Goal: Task Accomplishment & Management: Complete application form

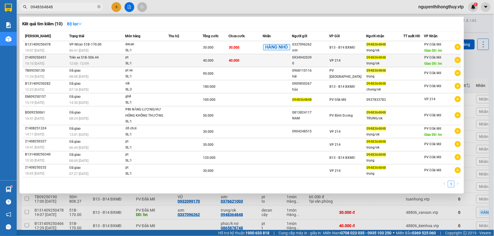
type input "0948364848"
click at [206, 59] on span "40.000" at bounding box center [208, 61] width 11 height 4
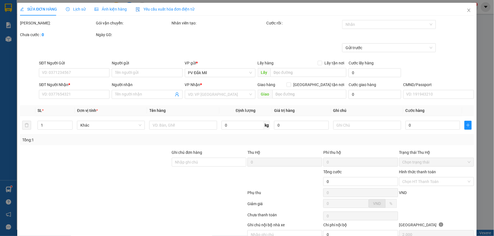
click at [82, 8] on span "Lịch sử" at bounding box center [76, 9] width 20 height 4
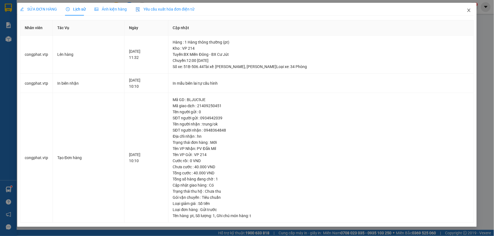
click at [468, 10] on icon "close" at bounding box center [469, 10] width 4 height 4
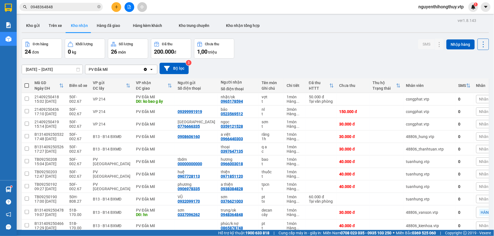
click at [58, 7] on input "0948364848" at bounding box center [64, 7] width 66 height 6
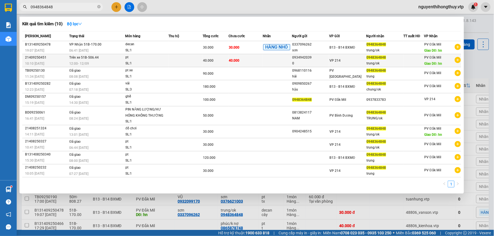
click at [255, 60] on td "40.000" at bounding box center [246, 60] width 34 height 13
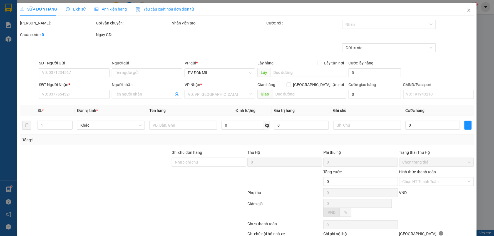
type input "0934942039"
type input "0"
type input "0948364848"
type input "trung/ok"
type input "hn"
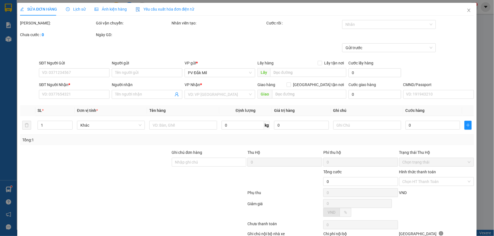
type input "40.000"
type input "2.000"
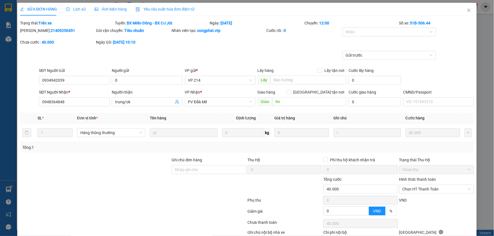
click at [71, 7] on span "Lịch sử" at bounding box center [76, 9] width 20 height 4
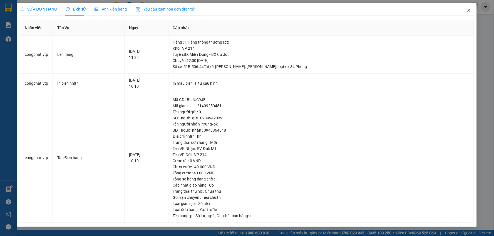
click at [469, 11] on icon "close" at bounding box center [468, 10] width 3 height 3
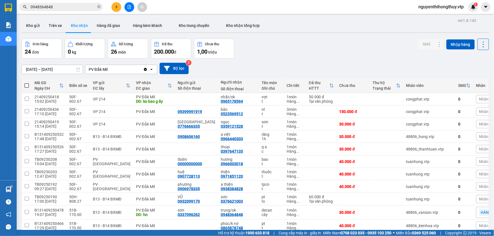
click at [73, 4] on input "0948364848" at bounding box center [64, 7] width 66 height 6
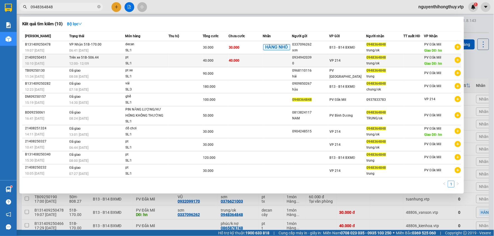
click at [229, 58] on span "40.000" at bounding box center [234, 60] width 11 height 4
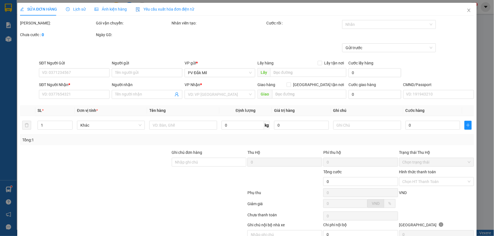
type input "0934942039"
type input "0"
type input "0948364848"
type input "trung/ok"
type input "hn"
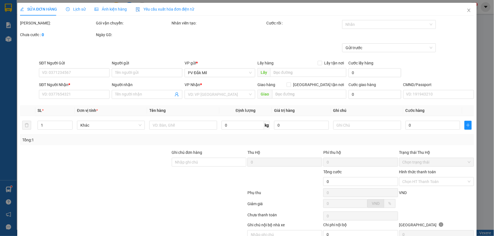
type input "40.000"
type input "2.000"
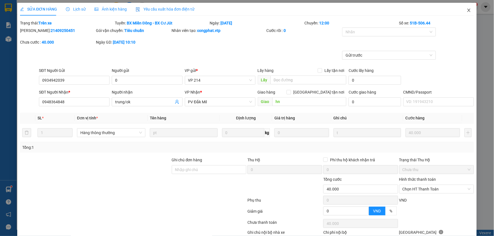
click at [467, 10] on icon "close" at bounding box center [469, 10] width 4 height 4
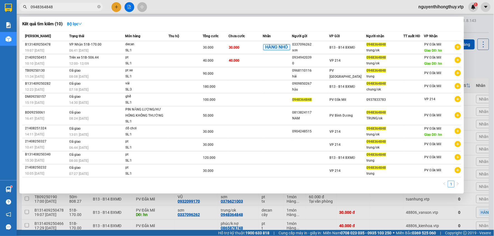
click at [76, 4] on input "0948364848" at bounding box center [64, 7] width 66 height 6
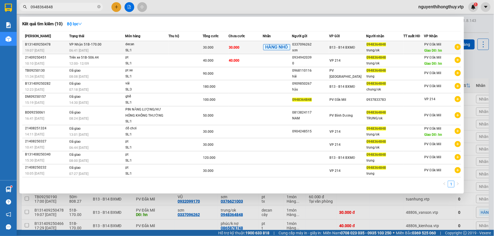
click at [324, 47] on div "0337096262" at bounding box center [310, 45] width 37 height 6
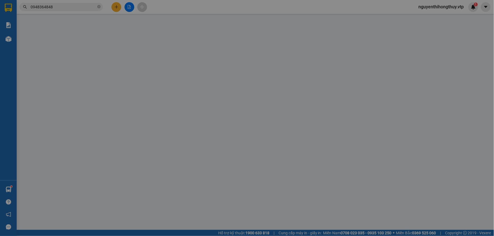
type input "0337096262"
type input "sơn"
type input "0948364848"
type input "trung/ok"
type input "hn"
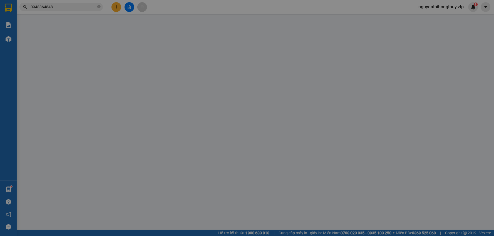
type input "30.000"
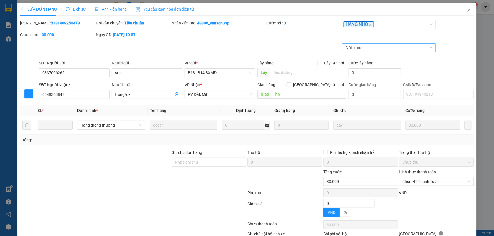
type input "1.500"
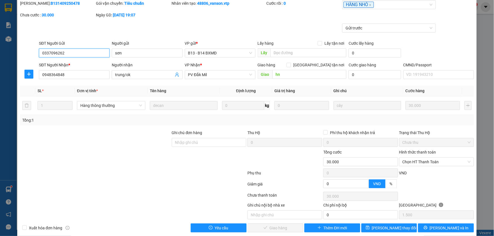
scroll to position [27, 0]
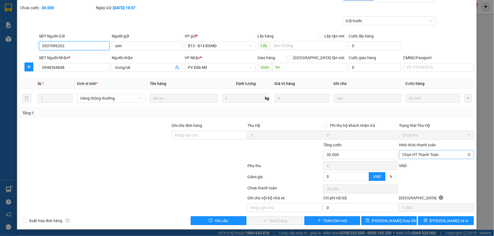
click at [424, 155] on span "Chọn HT Thanh Toán" at bounding box center [437, 155] width 68 height 8
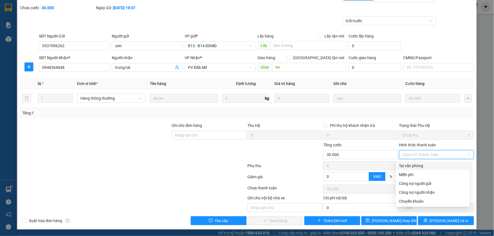
drag, startPoint x: 414, startPoint y: 164, endPoint x: 322, endPoint y: 194, distance: 96.7
click at [413, 164] on div "Tại văn phòng" at bounding box center [432, 166] width 67 height 6
type input "0"
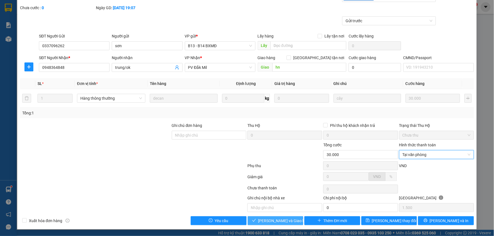
click at [274, 220] on span "[PERSON_NAME] và Giao hàng" at bounding box center [284, 221] width 53 height 6
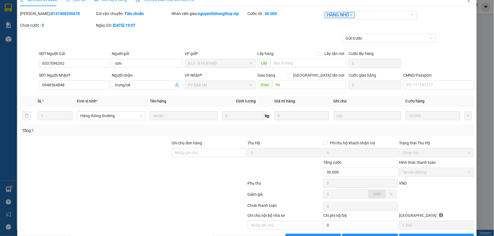
scroll to position [0, 0]
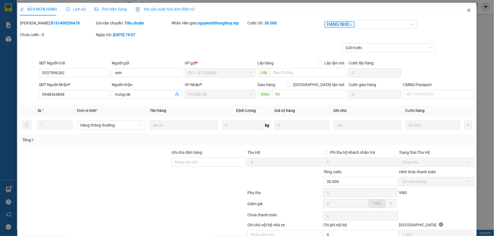
click at [467, 11] on icon "close" at bounding box center [469, 10] width 4 height 4
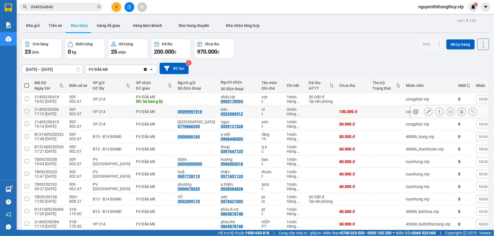
click at [426, 112] on icon at bounding box center [428, 112] width 4 height 4
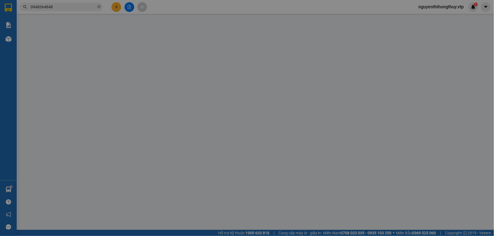
type input "09399991919"
type input "0523569512"
type input "bảo"
type input "150.000"
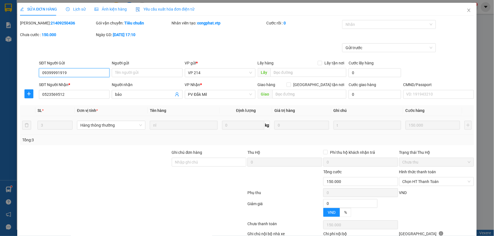
type input "7.500"
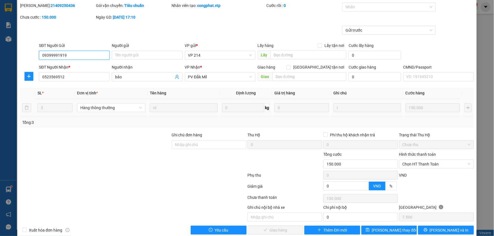
scroll to position [27, 0]
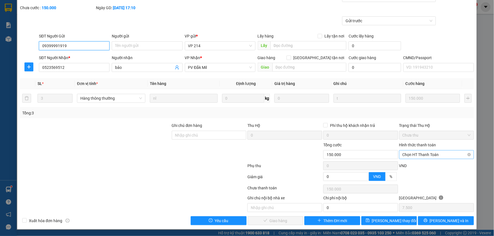
click at [418, 154] on span "Chọn HT Thanh Toán" at bounding box center [437, 155] width 68 height 8
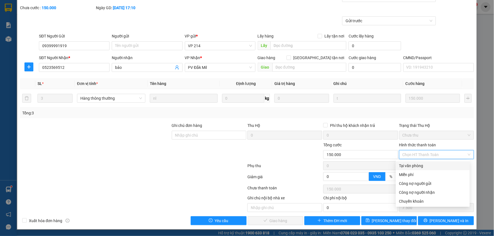
click at [403, 165] on div "Tại văn phòng" at bounding box center [432, 166] width 67 height 6
type input "0"
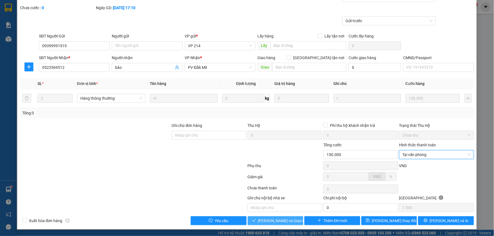
click at [275, 218] on span "[PERSON_NAME] và Giao hàng" at bounding box center [284, 221] width 53 height 6
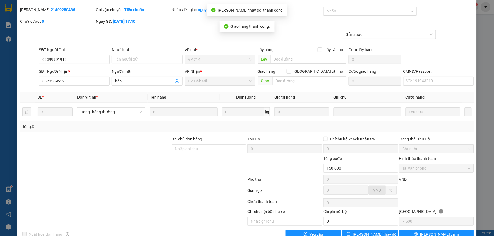
scroll to position [0, 0]
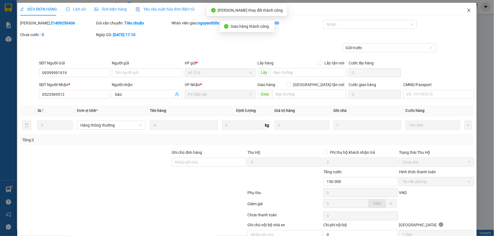
click at [467, 10] on icon "close" at bounding box center [469, 10] width 4 height 4
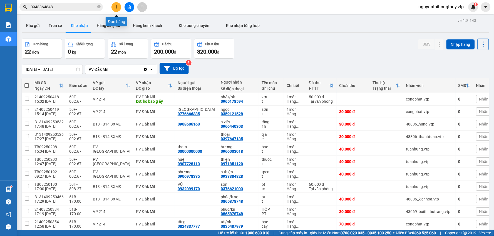
click at [116, 6] on icon "plus" at bounding box center [117, 7] width 4 height 4
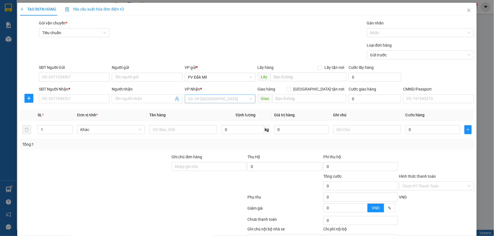
drag, startPoint x: 204, startPoint y: 100, endPoint x: 205, endPoint y: 104, distance: 3.6
click at [204, 100] on input "search" at bounding box center [218, 99] width 60 height 8
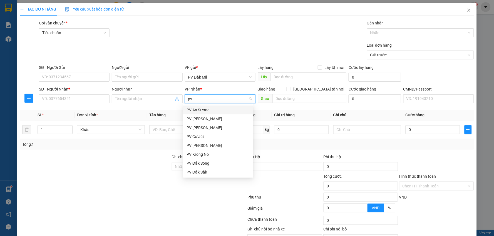
type input "p"
type input "bd"
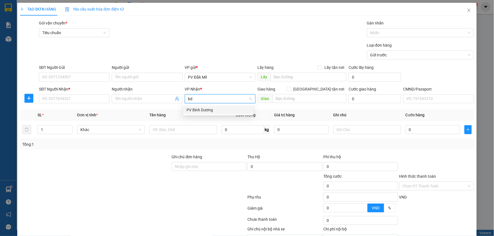
click at [209, 108] on div "PV Bình Dương" at bounding box center [218, 110] width 63 height 6
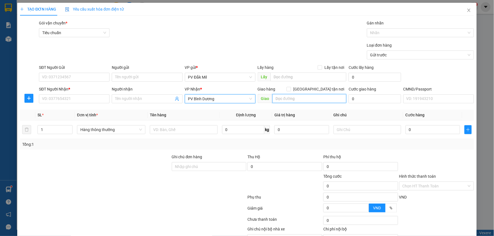
click at [291, 95] on input "text" at bounding box center [309, 98] width 74 height 9
type input "pvbd"
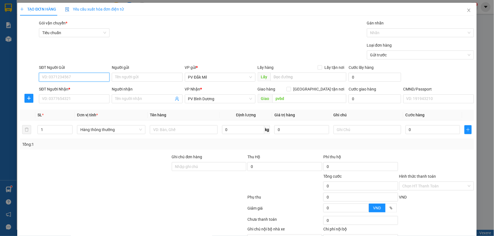
click at [88, 76] on input "SĐT Người Gửi" at bounding box center [74, 77] width 71 height 9
type input "0824101279"
click at [74, 99] on input "SĐT Người Nhận *" at bounding box center [74, 99] width 71 height 9
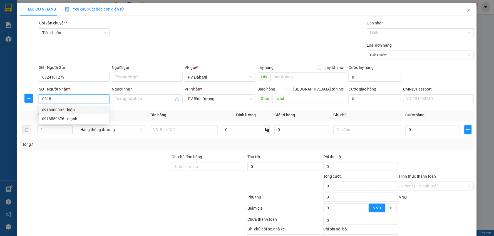
click at [68, 110] on div "0918000002 - hiệp" at bounding box center [73, 110] width 63 height 6
type input "0918000002"
type input "hiệp"
type input "0918000002"
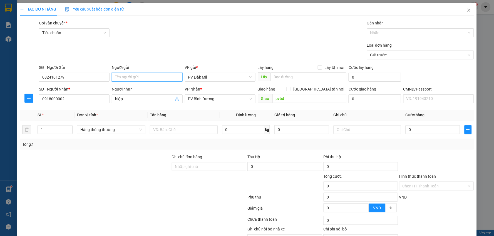
click at [133, 78] on input "Người gửi" at bounding box center [147, 77] width 71 height 9
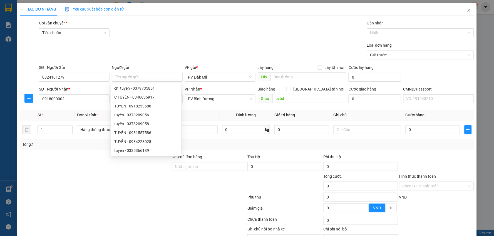
click at [207, 111] on th "Tên hàng" at bounding box center [184, 115] width 72 height 11
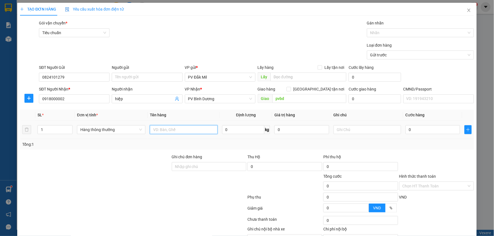
click at [193, 132] on input "text" at bounding box center [184, 129] width 68 height 9
type input "tc"
click at [426, 127] on input "0" at bounding box center [433, 129] width 54 height 9
type input "7"
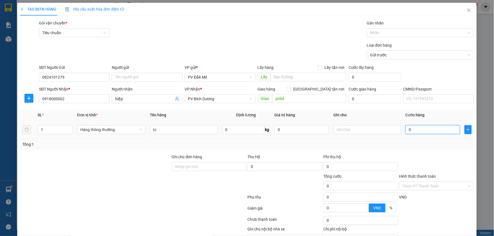
type input "7"
type input "70"
type input "700"
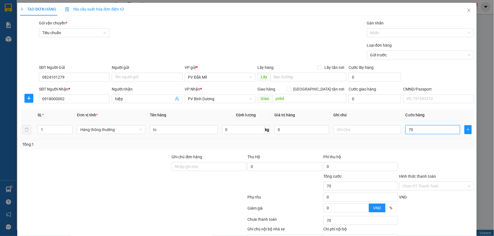
type input "700"
type input "7.000"
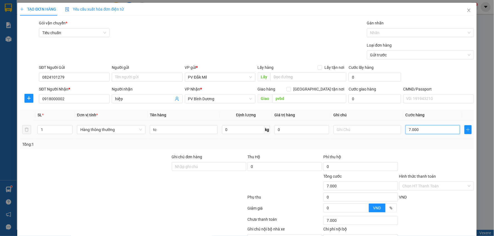
type input "70.000"
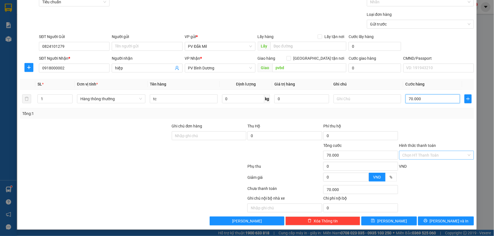
type input "70.000"
click at [413, 157] on input "Hình thức thanh toán" at bounding box center [435, 155] width 64 height 8
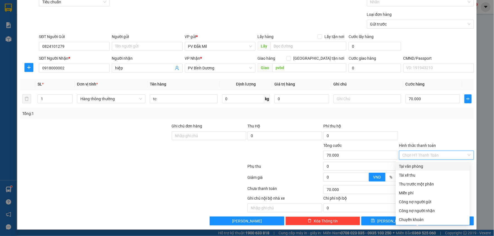
click at [404, 165] on div "Tại văn phòng" at bounding box center [432, 166] width 67 height 6
type input "0"
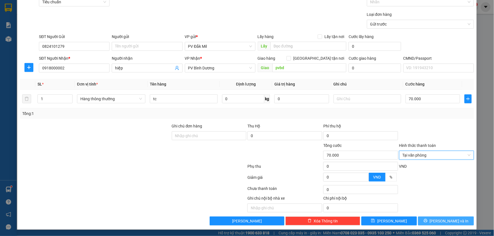
click at [438, 224] on span "[PERSON_NAME] và In" at bounding box center [449, 221] width 39 height 6
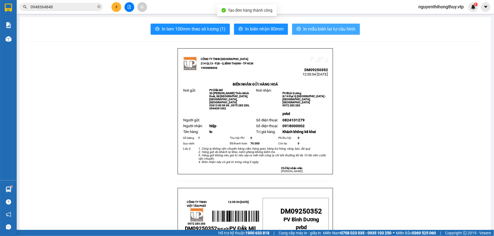
click at [313, 29] on span "In mẫu biên lai tự cấu hình" at bounding box center [329, 29] width 52 height 7
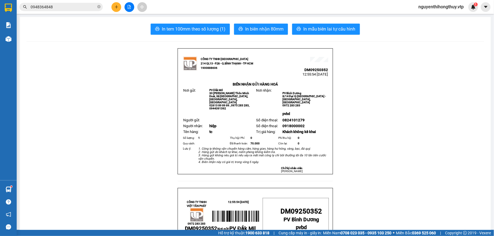
click at [113, 10] on button at bounding box center [116, 7] width 10 height 10
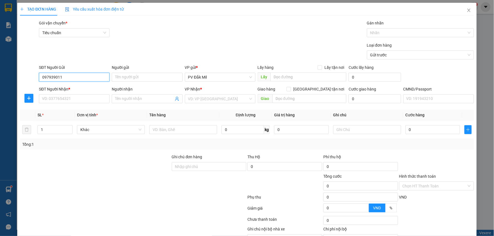
type input "0979390113"
click at [68, 86] on div "0979390113 - long" at bounding box center [73, 88] width 63 height 6
type input "long"
type input "0969803338"
type input "tuấn"
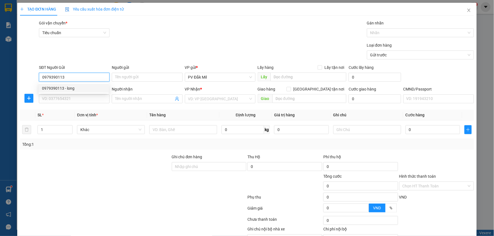
checkbox input "true"
type input "cc đức khải phú mỹ q7"
type input "120.000"
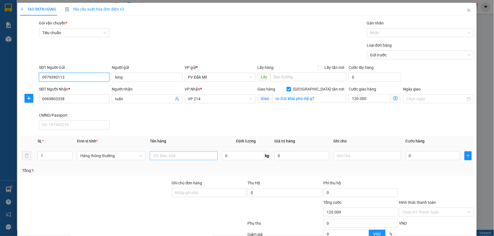
type input "0979390113"
click at [187, 155] on input "text" at bounding box center [184, 156] width 68 height 9
type input "tc thùng"
click at [420, 156] on input "0" at bounding box center [433, 156] width 54 height 9
type input "8"
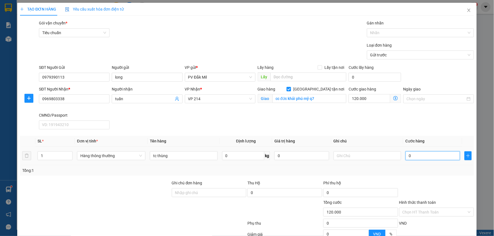
type input "120.008"
type input "80"
type input "120.080"
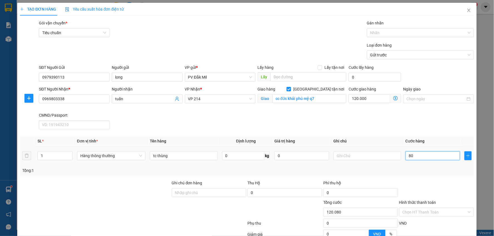
type input "800"
type input "120.800"
type input "8.000"
type input "128.000"
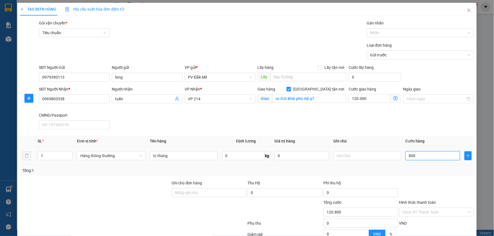
type input "128.000"
type input "80.000"
type input "200.000"
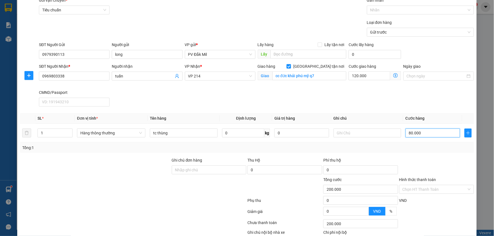
scroll to position [57, 0]
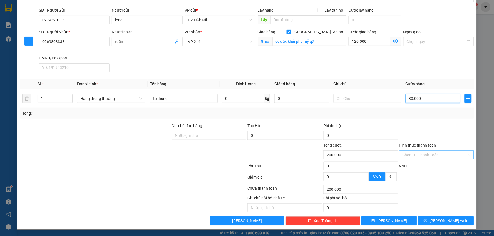
type input "80.000"
click at [422, 156] on input "Hình thức thanh toán" at bounding box center [435, 155] width 64 height 8
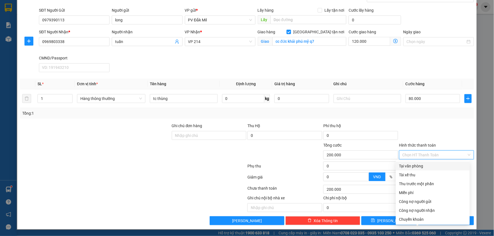
click at [414, 165] on div "Tại văn phòng" at bounding box center [432, 166] width 67 height 6
type input "0"
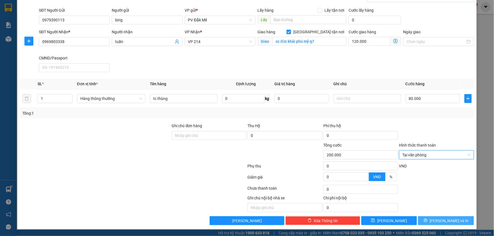
click at [443, 220] on span "[PERSON_NAME] và In" at bounding box center [449, 221] width 39 height 6
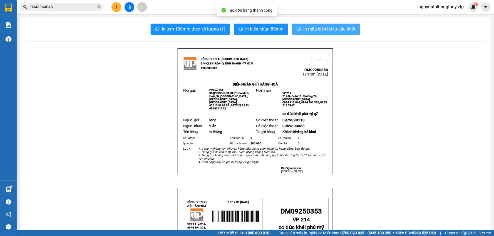
click at [319, 29] on span "In mẫu biên lai tự cấu hình" at bounding box center [329, 29] width 52 height 7
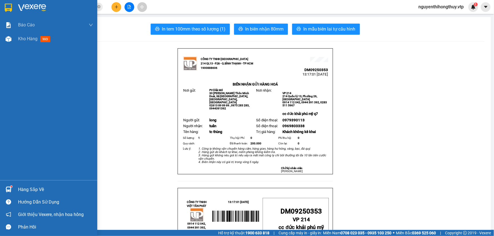
click at [9, 8] on img at bounding box center [8, 8] width 7 height 8
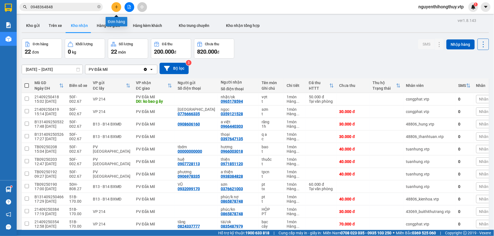
click at [117, 5] on icon "plus" at bounding box center [117, 7] width 4 height 4
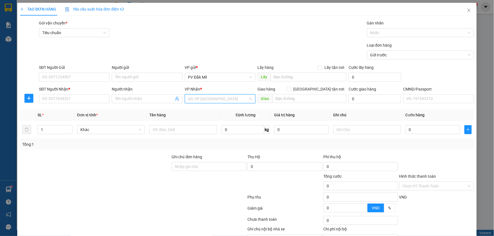
click at [206, 97] on input "search" at bounding box center [218, 99] width 60 height 8
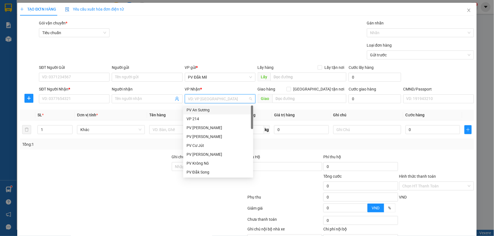
type input "2"
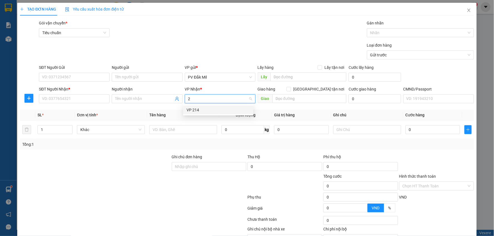
click at [202, 109] on div "VP 214" at bounding box center [218, 110] width 63 height 6
click at [76, 70] on div "SĐT Người Gửi" at bounding box center [74, 67] width 71 height 6
click at [76, 73] on input "SĐT Người Gửi" at bounding box center [74, 77] width 71 height 9
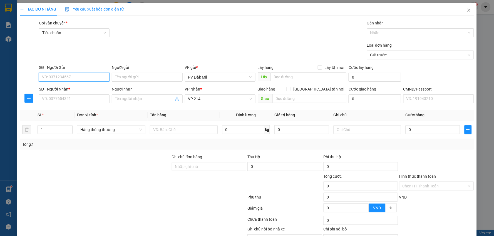
click at [73, 76] on input "SĐT Người Gửi" at bounding box center [74, 77] width 71 height 9
type input "0969941634"
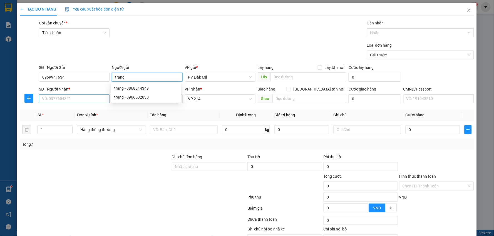
type input "trạng"
click at [64, 100] on input "SĐT Người Nhận *" at bounding box center [74, 99] width 71 height 9
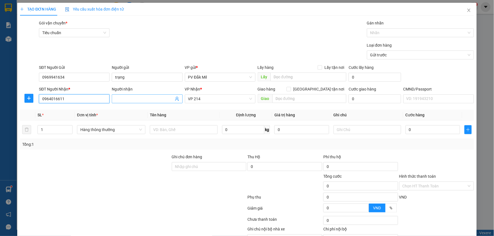
type input "0964016611"
click at [134, 100] on input "Người nhận" at bounding box center [144, 99] width 58 height 6
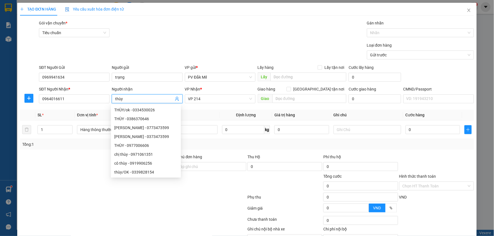
type input "thùy"
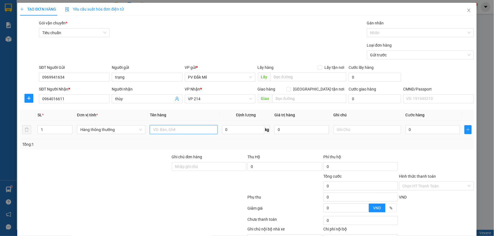
click at [180, 131] on input "text" at bounding box center [184, 129] width 68 height 9
type input "tc bao"
click at [414, 127] on input "0" at bounding box center [433, 129] width 54 height 9
type input "5"
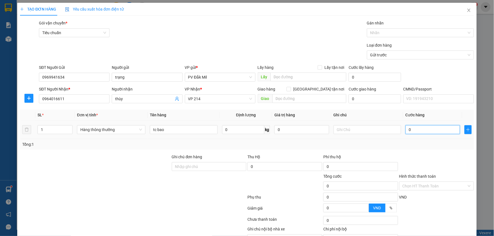
type input "5"
type input "50"
type input "500"
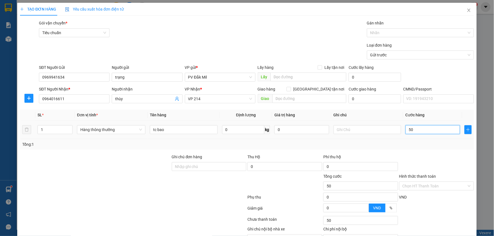
type input "500"
type input "5.000"
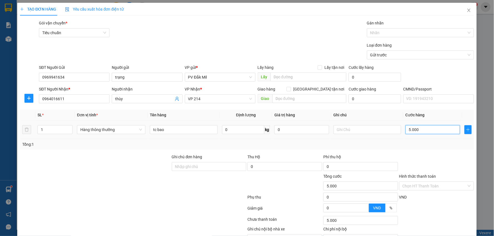
type input "50.000"
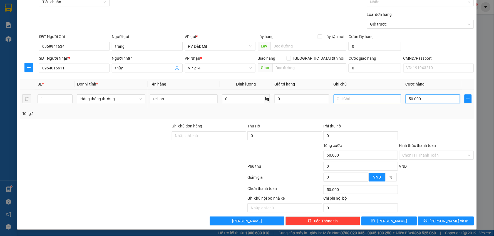
scroll to position [31, 0]
type input "50.000"
click at [420, 156] on input "Hình thức thanh toán" at bounding box center [435, 155] width 64 height 8
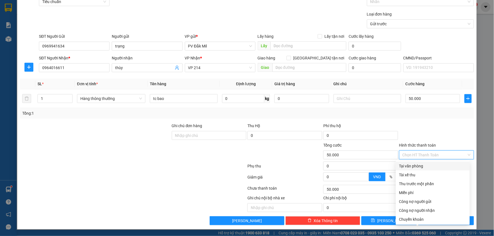
click at [413, 167] on div "Tại văn phòng" at bounding box center [432, 166] width 67 height 6
type input "0"
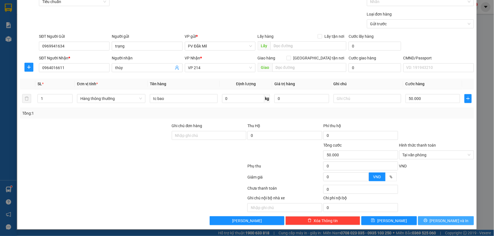
click at [442, 219] on span "[PERSON_NAME] và In" at bounding box center [449, 221] width 39 height 6
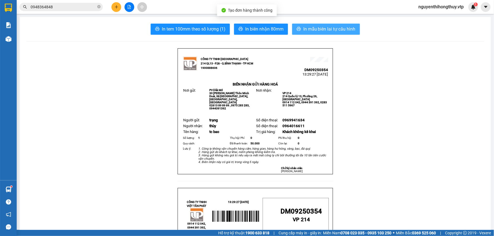
click at [313, 28] on span "In mẫu biên lai tự cấu hình" at bounding box center [329, 29] width 52 height 7
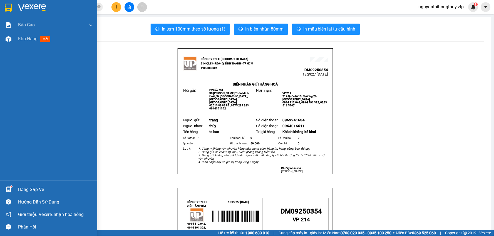
click at [6, 9] on img at bounding box center [8, 8] width 7 height 8
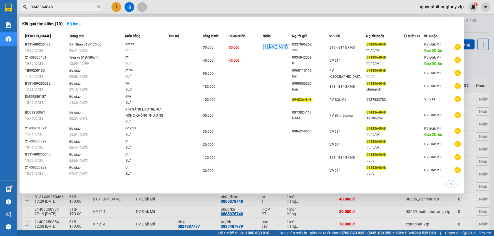
click at [68, 3] on span "0948364848" at bounding box center [60, 7] width 83 height 8
click at [68, 6] on input "0948364848" at bounding box center [64, 7] width 66 height 6
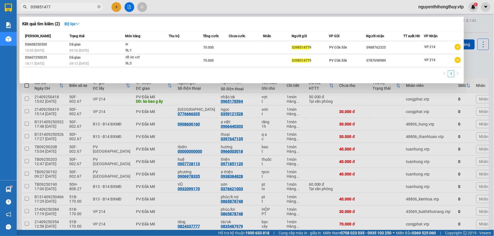
type input "0398514779"
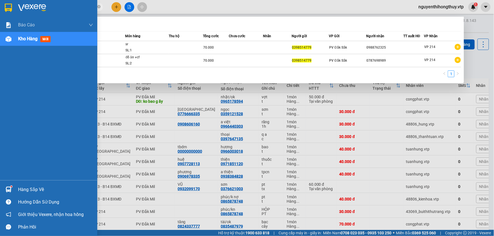
drag, startPoint x: 54, startPoint y: 7, endPoint x: 0, endPoint y: 12, distance: 54.7
click at [0, 14] on section "Kết quả tìm kiếm ( 2 ) Bộ lọc Mã ĐH Trạng thái Món hàng Thu hộ Tổng cước Chưa c…" at bounding box center [247, 118] width 494 height 236
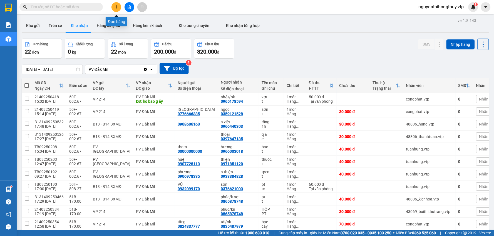
click at [118, 4] on button at bounding box center [116, 7] width 10 height 10
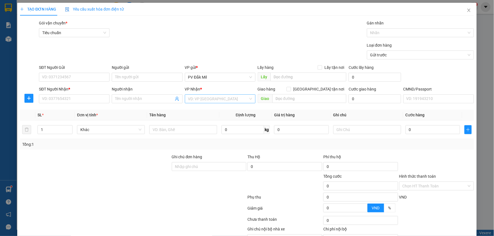
click at [202, 97] on input "search" at bounding box center [218, 99] width 60 height 8
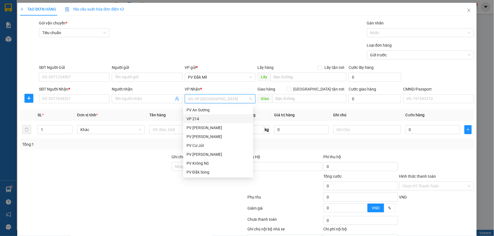
click at [198, 118] on div "VP 214" at bounding box center [218, 119] width 63 height 6
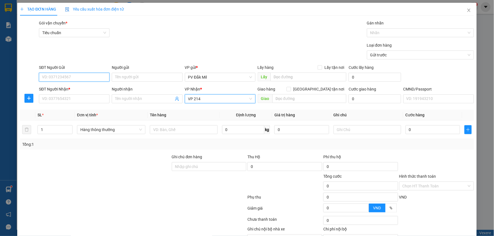
click at [83, 75] on input "SĐT Người Gửi" at bounding box center [74, 77] width 71 height 9
type input "0394440002"
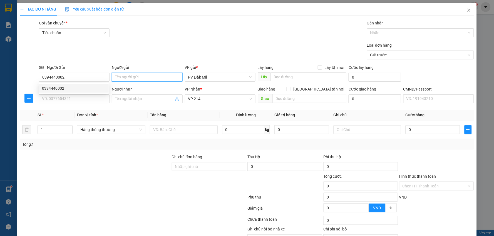
click at [133, 75] on input "Người gửi" at bounding box center [147, 77] width 71 height 9
type input "chú thiện"
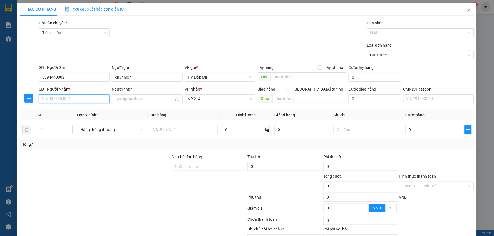
click at [83, 96] on input "SĐT Người Nhận *" at bounding box center [74, 99] width 71 height 9
click at [73, 110] on div "0937594295 - thắng" at bounding box center [73, 110] width 63 height 6
type input "0937594295"
type input "thắng"
click at [168, 128] on input "text" at bounding box center [184, 129] width 68 height 9
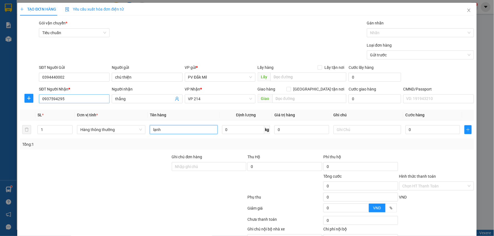
type input "lạnh"
drag, startPoint x: 65, startPoint y: 98, endPoint x: 17, endPoint y: 96, distance: 48.1
click at [21, 99] on div "SĐT Người Nhận * 0937594295 Người nhận thắng VP Nhận * VP 214 Giao hàng Giao tậ…" at bounding box center [246, 95] width 455 height 19
type input "0939999482"
click at [411, 131] on input "0" at bounding box center [433, 129] width 54 height 9
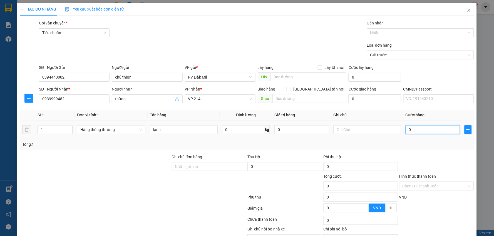
type input "4"
type input "40"
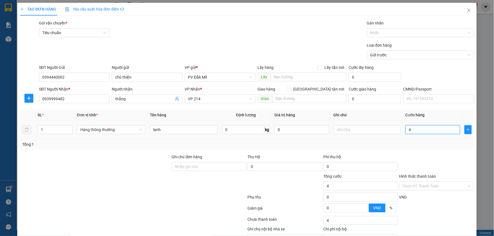
type input "40"
type input "400"
type input "4.000"
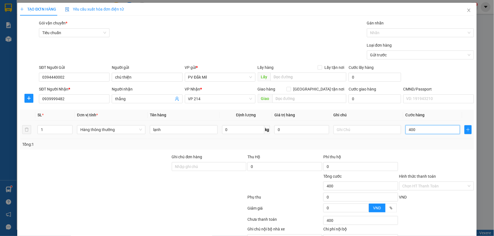
type input "4.000"
type input "40.000"
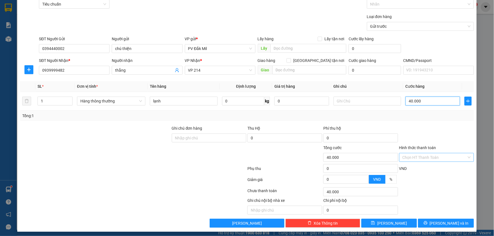
scroll to position [31, 0]
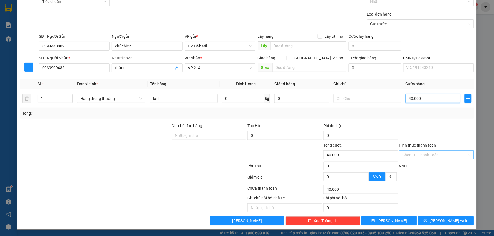
type input "40.000"
click at [420, 152] on input "Hình thức thanh toán" at bounding box center [435, 155] width 64 height 8
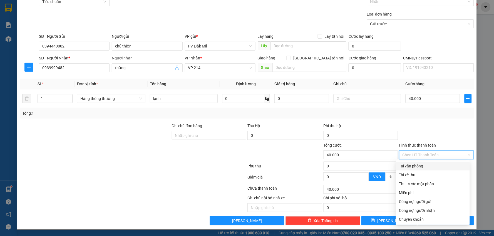
click at [413, 168] on div "Tại văn phòng" at bounding box center [432, 166] width 67 height 6
type input "0"
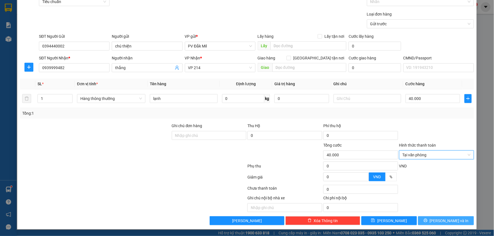
click at [436, 222] on button "[PERSON_NAME] và In" at bounding box center [446, 221] width 56 height 9
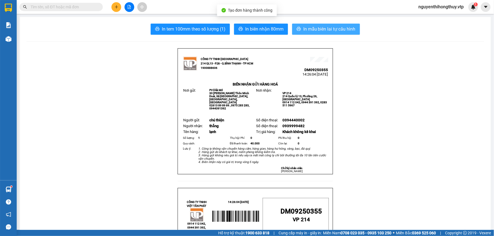
click at [317, 31] on span "In mẫu biên lai tự cấu hình" at bounding box center [329, 29] width 52 height 7
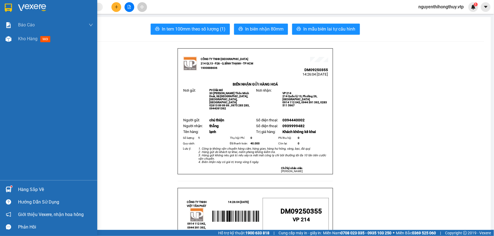
click at [6, 9] on img at bounding box center [8, 8] width 7 height 8
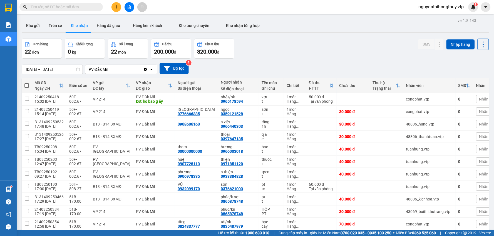
click at [87, 4] on input "text" at bounding box center [64, 7] width 66 height 6
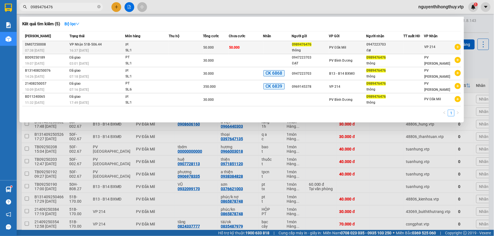
type input "0989476476"
click at [266, 43] on td at bounding box center [277, 47] width 29 height 13
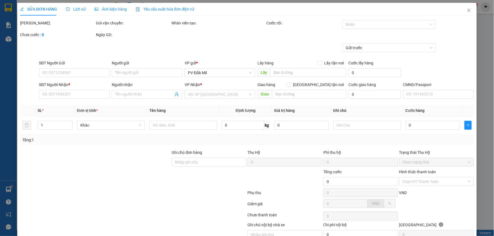
type input "2.500"
type input "0989476476"
type input "thông"
type input "0947223703"
type input "đạt"
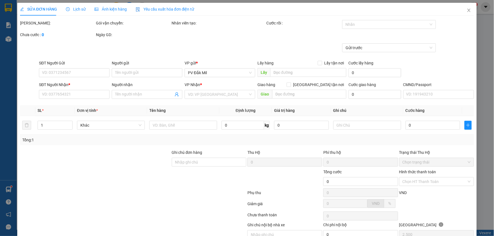
type input "50.000"
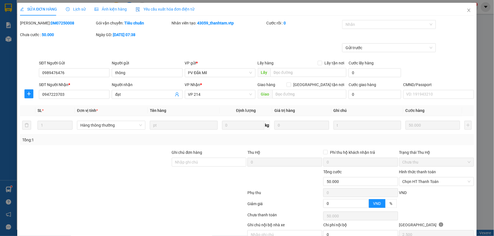
click at [78, 13] on div "Lịch sử" at bounding box center [76, 9] width 20 height 13
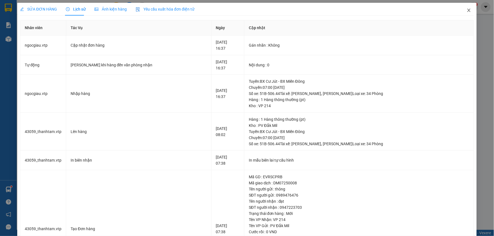
click at [467, 9] on icon "close" at bounding box center [468, 10] width 3 height 3
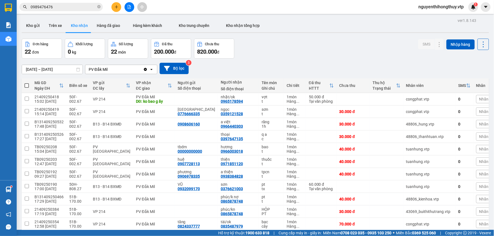
click at [78, 7] on input "0989476476" at bounding box center [64, 7] width 66 height 6
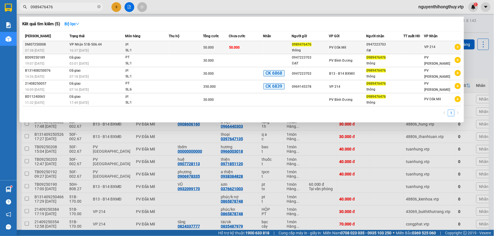
click at [191, 51] on td at bounding box center [186, 47] width 34 height 13
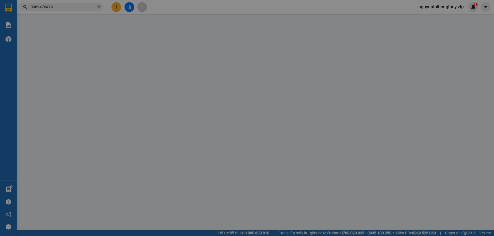
type input "0989476476"
type input "thông"
type input "0947223703"
type input "đạt"
type input "50.000"
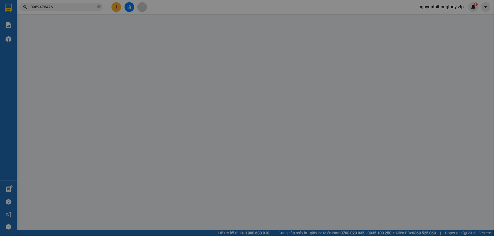
type input "50.000"
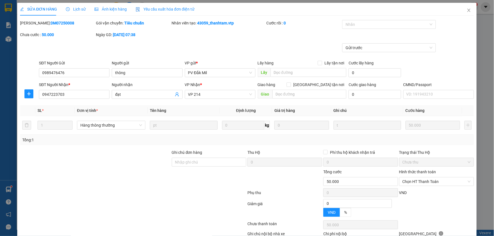
type input "2.500"
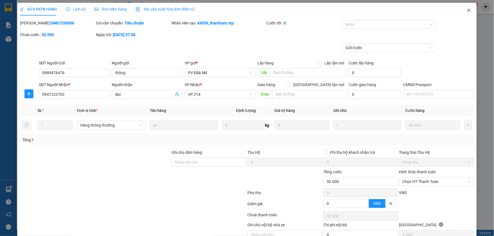
click at [467, 9] on icon "close" at bounding box center [468, 10] width 3 height 3
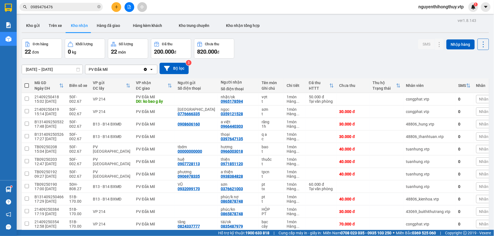
click at [76, 8] on input "0989476476" at bounding box center [64, 7] width 66 height 6
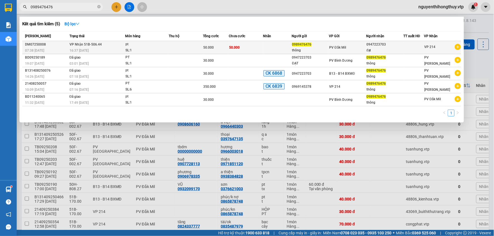
click at [268, 46] on td at bounding box center [277, 47] width 29 height 13
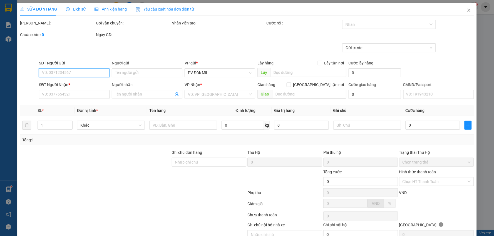
type input "0989476476"
type input "thông"
type input "0947223703"
type input "đạt"
type input "50.000"
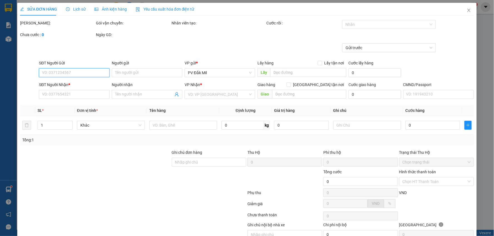
type input "50.000"
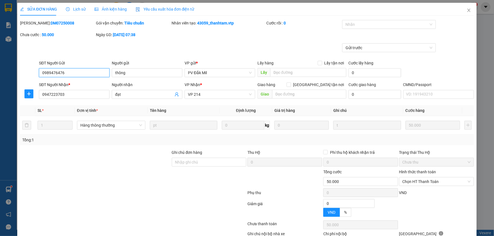
type input "2.500"
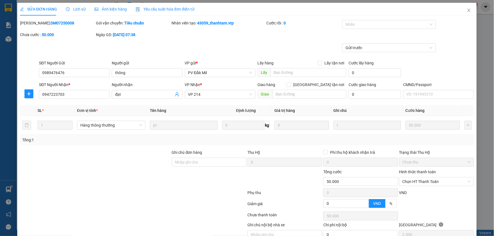
click at [74, 5] on div "Lịch sử" at bounding box center [76, 9] width 20 height 13
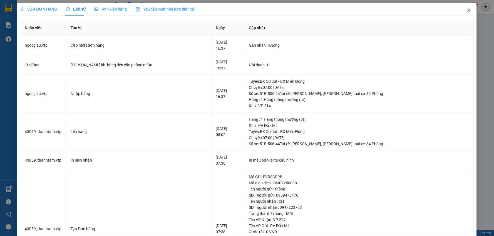
click at [467, 9] on icon "close" at bounding box center [468, 10] width 3 height 3
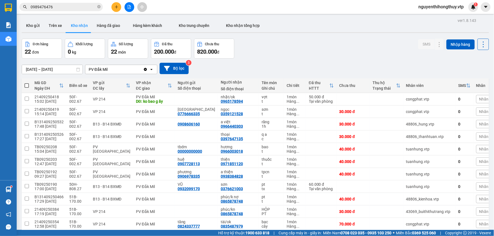
click at [63, 7] on input "0989476476" at bounding box center [64, 7] width 66 height 6
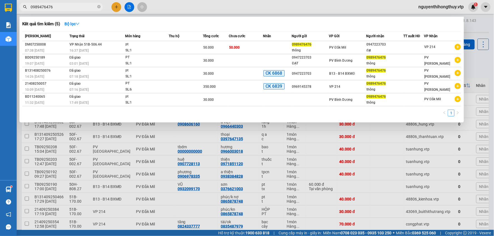
click at [63, 7] on input "0989476476" at bounding box center [64, 7] width 66 height 6
click at [99, 6] on icon "close-circle" at bounding box center [98, 6] width 3 height 3
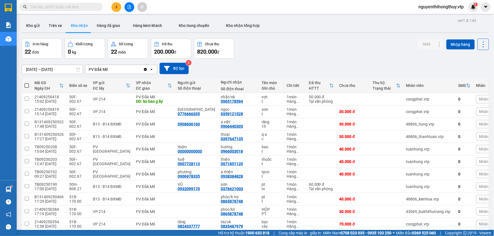
click at [169, 8] on div "Kết quả tìm kiếm ( 5 ) Bộ lọc Mã ĐH Trạng thái Món hàng Thu hộ Tổng cước Chưa c…" at bounding box center [247, 7] width 494 height 14
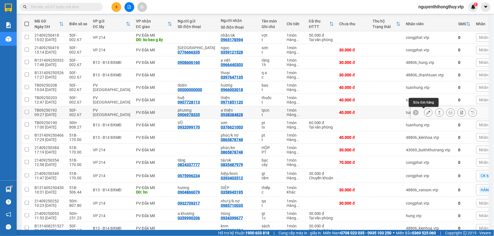
click at [426, 113] on icon at bounding box center [428, 113] width 4 height 4
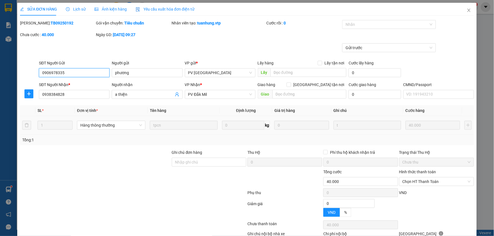
type input "2.000"
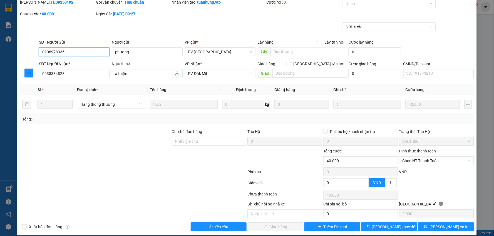
scroll to position [27, 0]
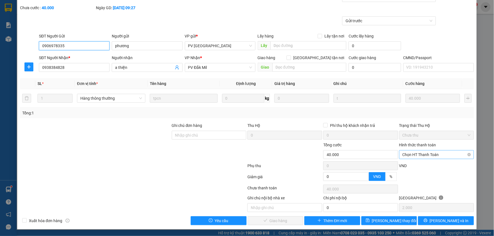
click at [424, 157] on span "Chọn HT Thanh Toán" at bounding box center [437, 155] width 68 height 8
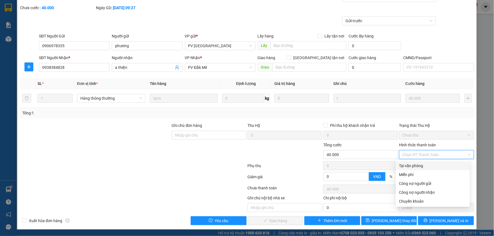
click at [417, 165] on div "Tại văn phòng" at bounding box center [432, 166] width 67 height 6
type input "0"
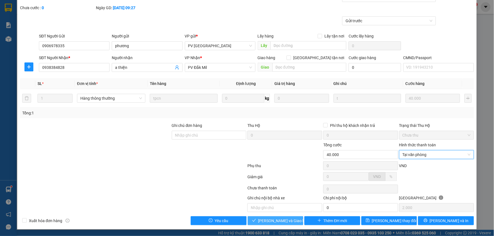
click at [282, 219] on span "[PERSON_NAME] và Giao hàng" at bounding box center [284, 221] width 53 height 6
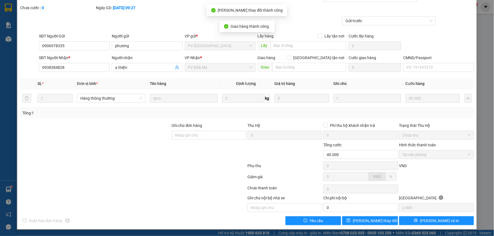
scroll to position [0, 0]
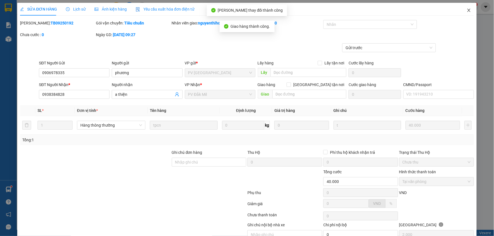
click at [467, 9] on icon "close" at bounding box center [469, 10] width 4 height 4
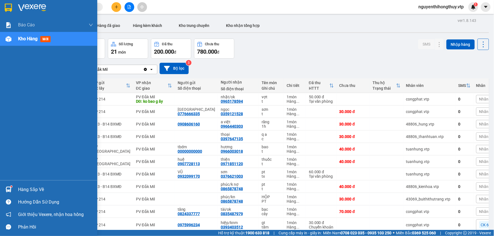
click at [11, 190] on img at bounding box center [9, 190] width 6 height 6
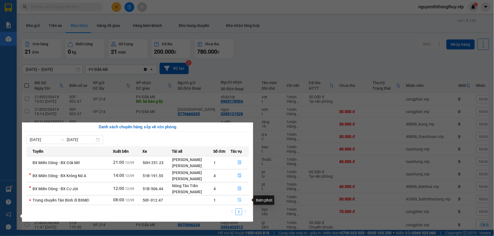
click at [238, 202] on icon "file-done" at bounding box center [239, 200] width 3 height 4
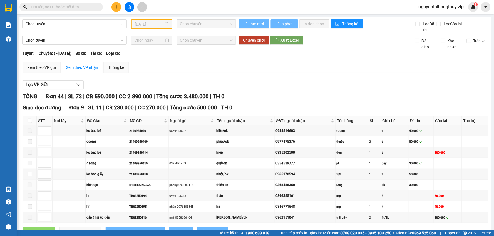
type input "[DATE]"
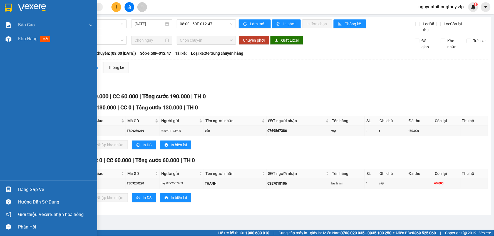
click at [27, 191] on div "Hàng sắp về" at bounding box center [55, 190] width 75 height 8
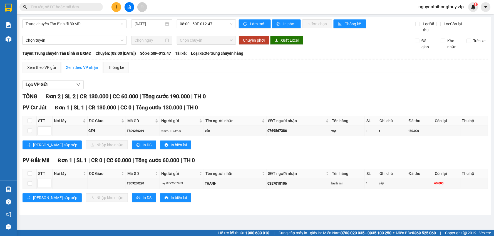
click at [217, 85] on section "Kết quả tìm kiếm ( 5 ) Bộ lọc Mã ĐH Trạng thái Món hàng Thu hộ Tổng cước Chưa c…" at bounding box center [247, 118] width 494 height 236
click at [115, 8] on icon "plus" at bounding box center [117, 7] width 4 height 4
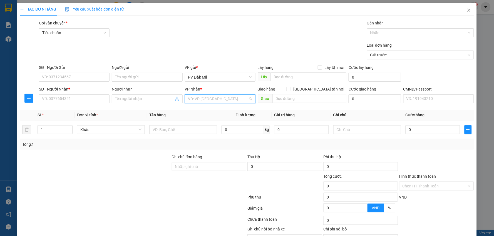
click at [201, 96] on input "search" at bounding box center [218, 99] width 60 height 8
type input "21"
click at [193, 114] on div "VP 214" at bounding box center [218, 110] width 70 height 9
click at [74, 77] on input "SĐT Người Gửi" at bounding box center [74, 77] width 71 height 9
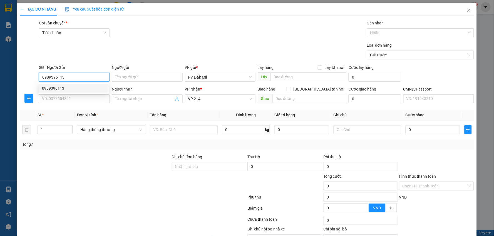
type input "0989396113"
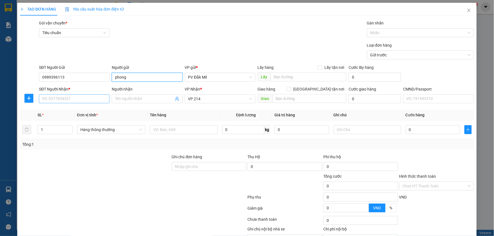
type input "phong"
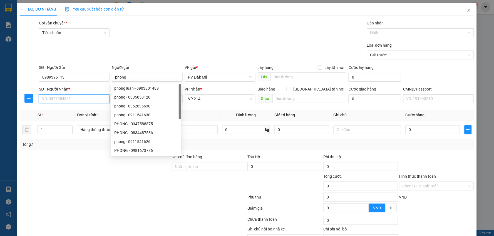
click at [64, 99] on input "SĐT Người Nhận *" at bounding box center [74, 99] width 71 height 9
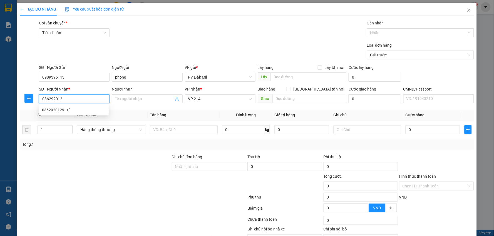
type input "0362920129"
click at [68, 107] on div "0362920129 - tú" at bounding box center [73, 110] width 63 height 6
type input "tú"
type input "0362920129"
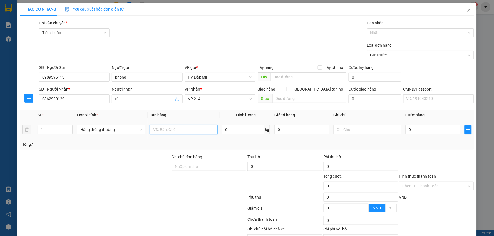
drag, startPoint x: 173, startPoint y: 132, endPoint x: 154, endPoint y: 110, distance: 29.3
click at [167, 128] on input "text" at bounding box center [184, 129] width 68 height 9
type input "cf"
click at [423, 126] on input "0" at bounding box center [433, 129] width 54 height 9
type input "4"
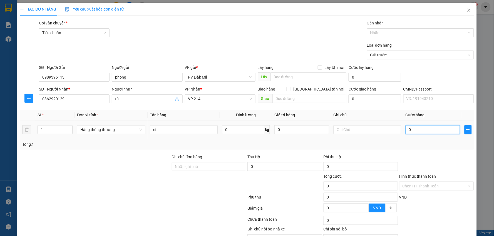
type input "4"
type input "40"
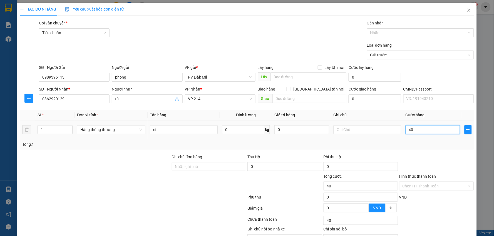
type input "400"
type input "4.000"
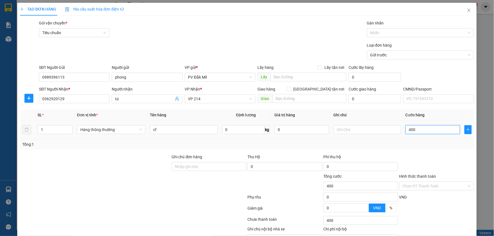
type input "4.000"
type input "40.000"
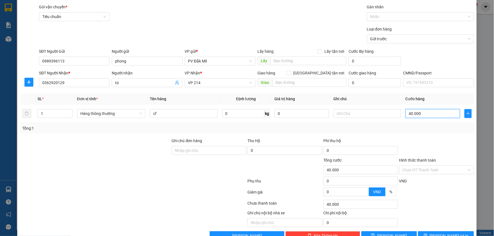
scroll to position [31, 0]
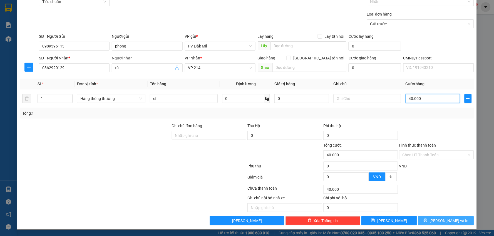
type input "40.000"
click at [449, 217] on button "[PERSON_NAME] và In" at bounding box center [446, 221] width 56 height 9
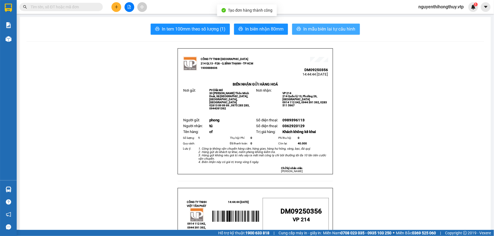
click at [309, 29] on span "In mẫu biên lai tự cấu hình" at bounding box center [329, 29] width 52 height 7
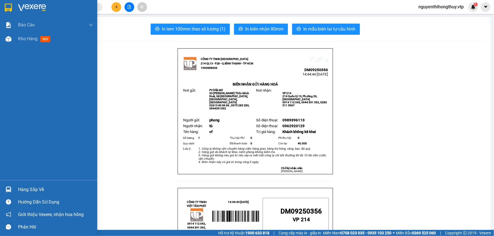
click at [12, 6] on img at bounding box center [8, 8] width 7 height 8
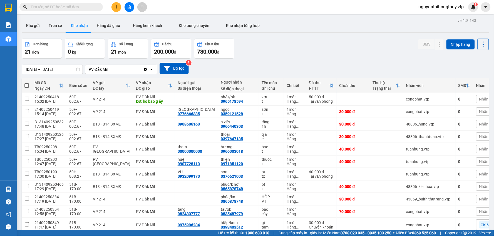
click at [83, 8] on input "text" at bounding box center [64, 7] width 66 height 6
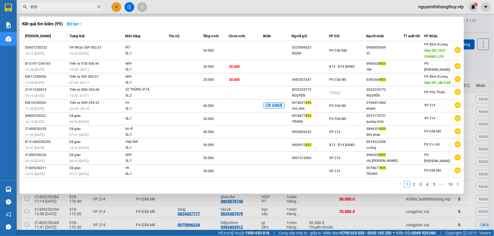
click at [43, 7] on input "855" at bounding box center [64, 7] width 66 height 6
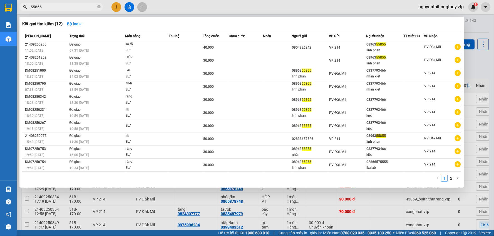
type input "55855"
click at [209, 6] on div at bounding box center [247, 118] width 494 height 236
click at [98, 7] on icon "close-circle" at bounding box center [98, 6] width 3 height 3
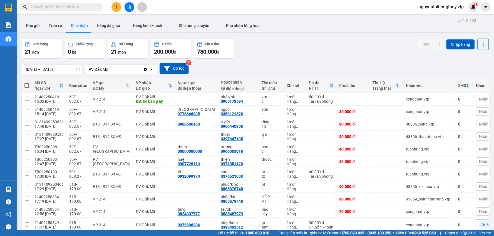
click at [78, 8] on input "text" at bounding box center [64, 7] width 66 height 6
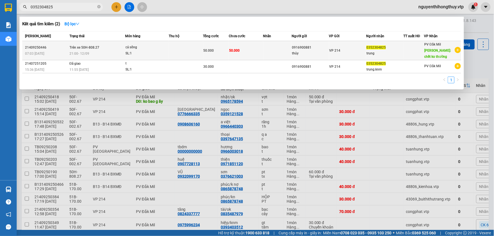
type input "0352304825"
click at [251, 49] on td "50.000" at bounding box center [246, 50] width 34 height 19
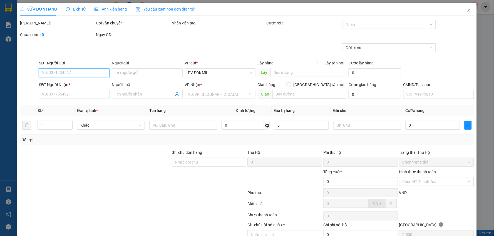
type input "0916900881"
type input "thủy"
type input "0352304825"
type input "trung"
type input "chết ko thường"
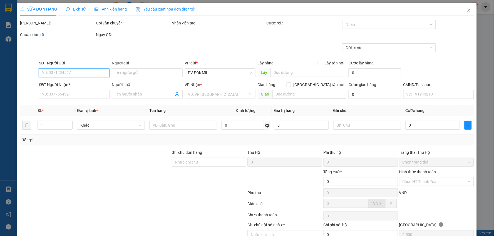
type input "50.000"
type input "2.500"
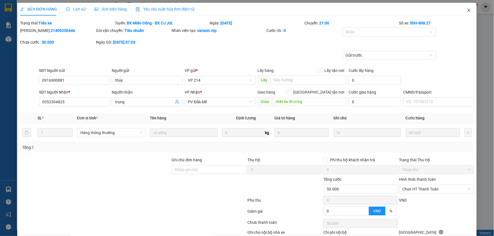
click at [467, 9] on icon "close" at bounding box center [469, 10] width 4 height 4
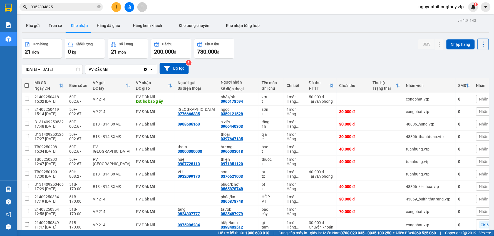
click at [74, 7] on input "0352304825" at bounding box center [64, 7] width 66 height 6
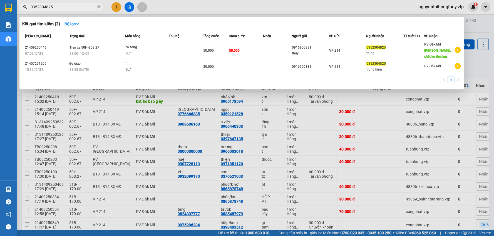
click at [117, 6] on div at bounding box center [247, 118] width 494 height 236
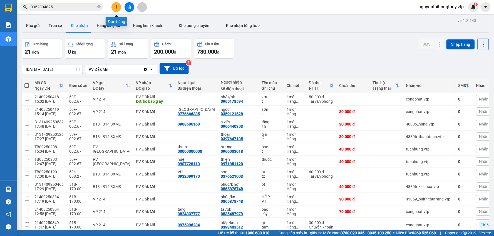
click at [118, 7] on icon "plus" at bounding box center [117, 7] width 4 height 4
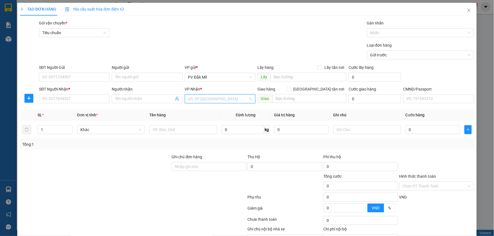
click at [202, 100] on input "search" at bounding box center [218, 99] width 60 height 8
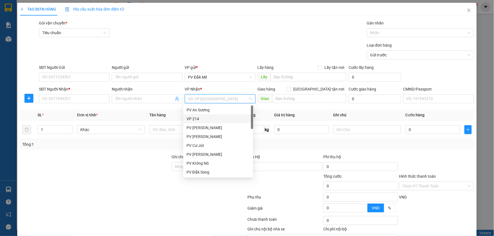
click at [195, 118] on div "VP 214" at bounding box center [218, 119] width 63 height 6
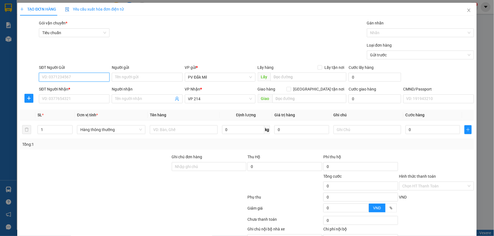
click at [71, 77] on input "SĐT Người Gửi" at bounding box center [74, 77] width 71 height 9
type input "0799711305"
type input "d"
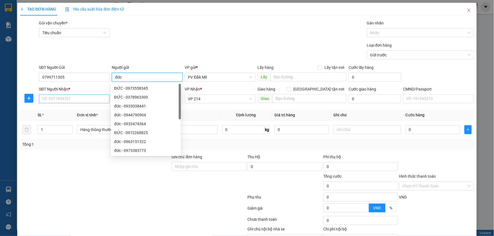
type input "đức"
click at [67, 96] on input "SĐT Người Nhận *" at bounding box center [74, 99] width 71 height 9
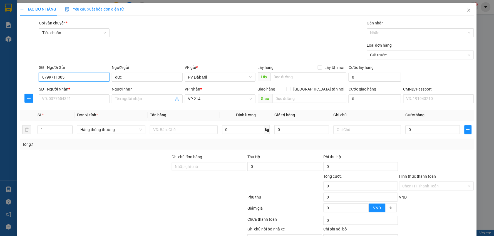
drag, startPoint x: 66, startPoint y: 78, endPoint x: 0, endPoint y: 93, distance: 67.6
click at [0, 93] on div "TẠO ĐƠN HÀNG Yêu cầu xuất hóa đơn điện tử Transit Pickup Surcharge Ids Transit …" at bounding box center [247, 118] width 494 height 236
click at [67, 100] on input "SĐT Người Nhận *" at bounding box center [74, 99] width 71 height 9
paste input "0799711305"
type input "0799711305"
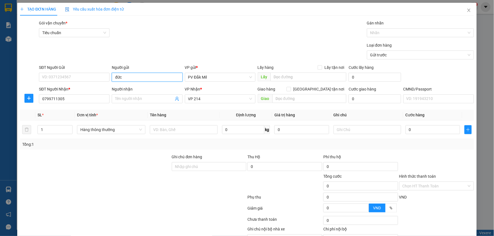
drag, startPoint x: 129, startPoint y: 77, endPoint x: 40, endPoint y: 86, distance: 89.4
click at [41, 86] on form "SĐT Người Gửi VD: 0371234567 Người gửi đức đức VP gửi * PV Đắk Mil Lấy hàng Lấy…" at bounding box center [247, 84] width 454 height 41
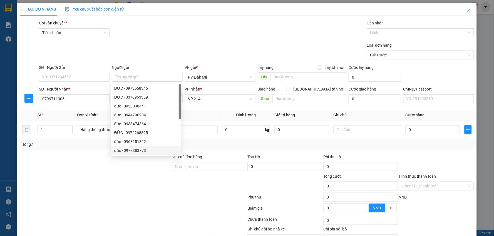
drag, startPoint x: 128, startPoint y: 189, endPoint x: 128, endPoint y: 180, distance: 9.5
click at [128, 187] on div at bounding box center [95, 182] width 152 height 19
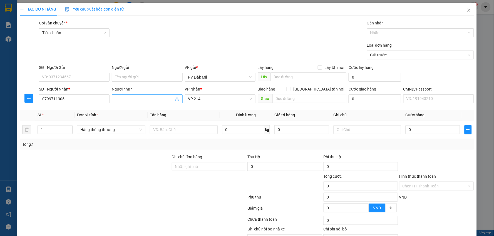
click at [136, 98] on input "Người nhận" at bounding box center [144, 99] width 58 height 6
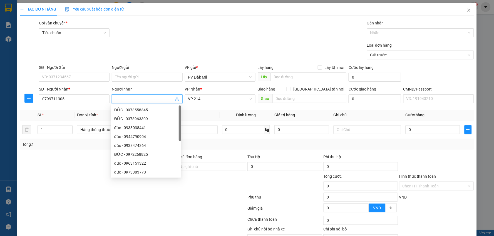
paste input "đức"
click at [82, 77] on input "SĐT Người Gửi" at bounding box center [74, 77] width 71 height 9
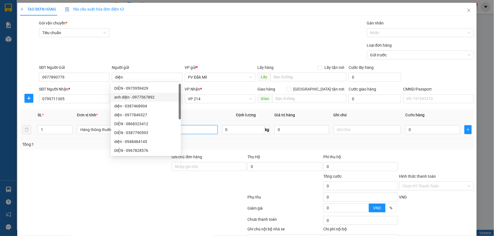
click at [190, 130] on input "text" at bounding box center [184, 129] width 68 height 9
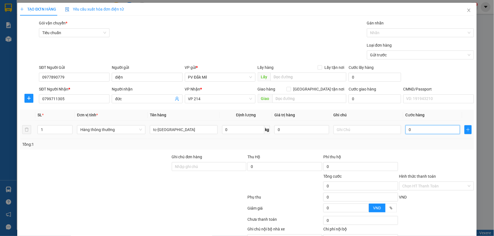
click at [419, 131] on input "0" at bounding box center [433, 129] width 54 height 9
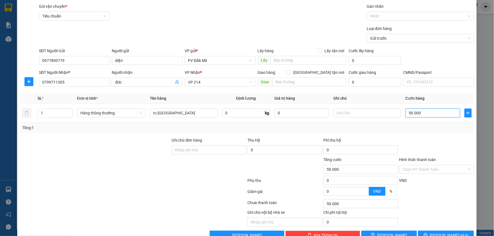
scroll to position [31, 0]
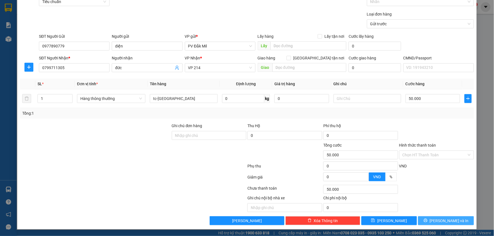
click at [435, 223] on button "[PERSON_NAME] và In" at bounding box center [446, 221] width 56 height 9
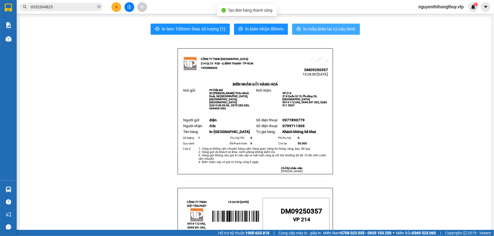
click at [306, 30] on span "In mẫu biên lai tự cấu hình" at bounding box center [329, 29] width 52 height 7
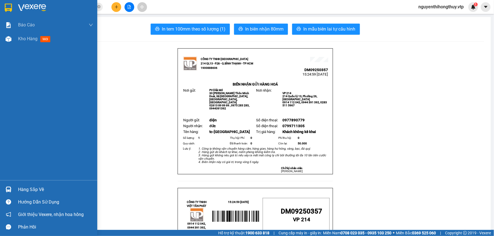
click at [9, 7] on img at bounding box center [8, 8] width 7 height 8
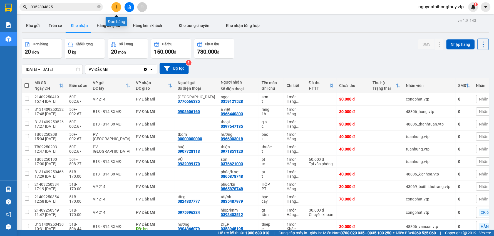
click at [118, 6] on icon "plus" at bounding box center [117, 7] width 4 height 4
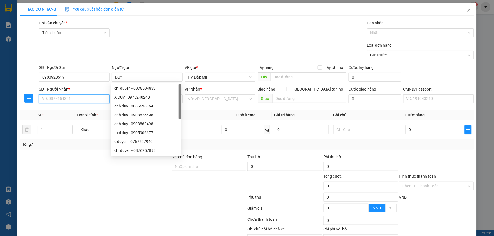
click at [69, 102] on input "SĐT Người Nhận *" at bounding box center [74, 99] width 71 height 9
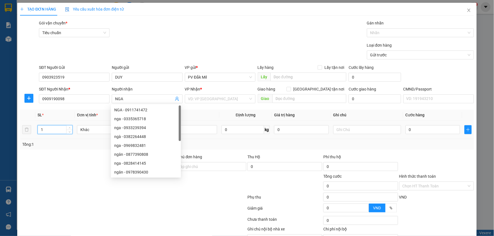
drag, startPoint x: 46, startPoint y: 130, endPoint x: 24, endPoint y: 136, distance: 22.7
click at [24, 136] on tr "1 Khác 0 kg 0 0" at bounding box center [247, 130] width 454 height 19
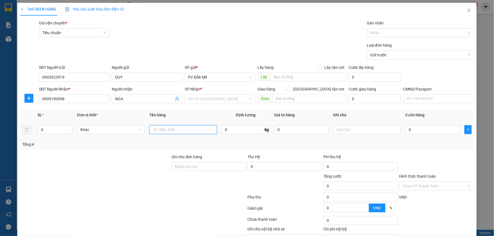
click at [177, 131] on input "text" at bounding box center [183, 129] width 68 height 9
click at [415, 129] on input "0" at bounding box center [433, 129] width 55 height 9
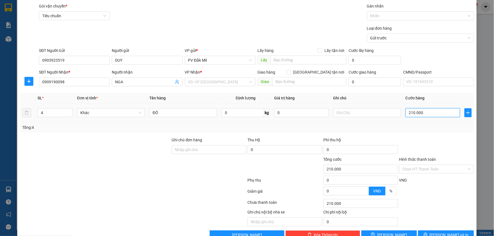
scroll to position [31, 0]
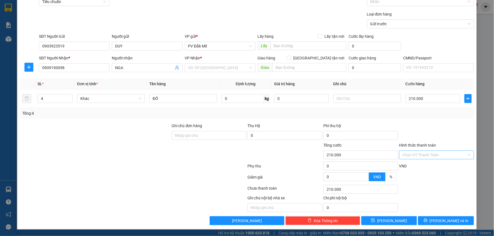
click at [417, 157] on input "Hình thức thanh toán" at bounding box center [435, 155] width 64 height 8
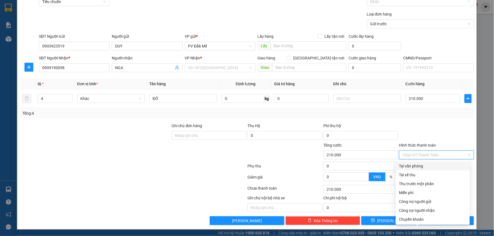
click at [410, 166] on div "Tại văn phòng" at bounding box center [432, 166] width 67 height 6
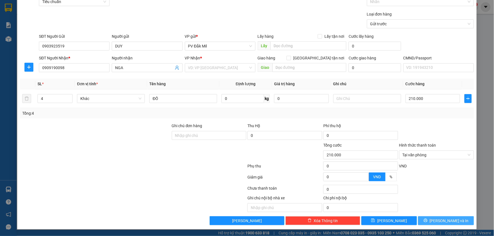
click at [437, 222] on span "[PERSON_NAME] và In" at bounding box center [449, 221] width 39 height 6
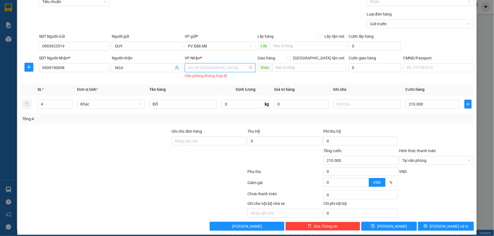
click at [217, 66] on input "search" at bounding box center [218, 68] width 60 height 8
click at [205, 80] on div "VP 214" at bounding box center [218, 79] width 63 height 6
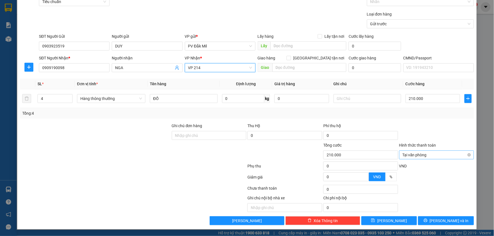
click at [421, 154] on span "Tại văn phòng" at bounding box center [437, 155] width 68 height 8
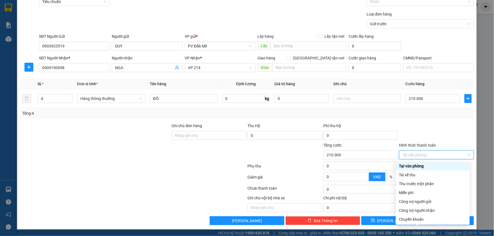
click at [411, 167] on div "Tại văn phòng" at bounding box center [432, 166] width 67 height 6
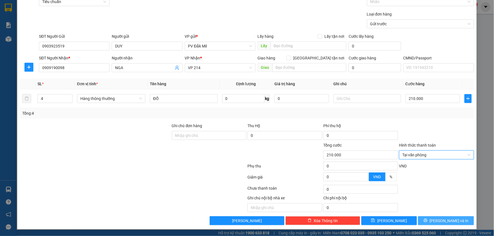
click at [436, 223] on button "[PERSON_NAME] và In" at bounding box center [446, 221] width 56 height 9
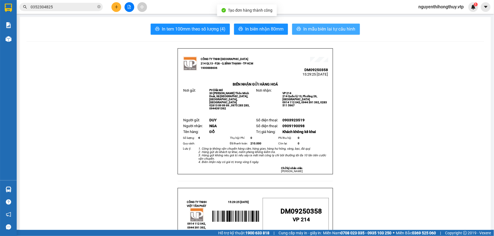
click at [318, 31] on span "In mẫu biên lai tự cấu hình" at bounding box center [329, 29] width 52 height 7
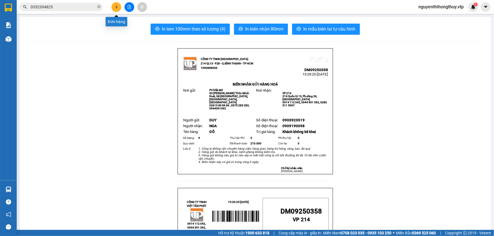
click at [119, 6] on button at bounding box center [116, 7] width 10 height 10
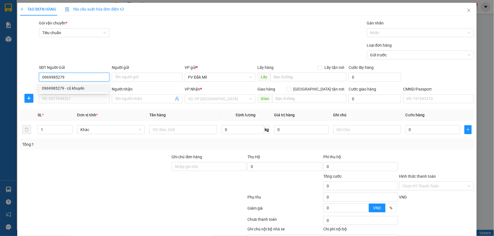
click at [88, 85] on div "0969985279 - cô khuyên" at bounding box center [73, 88] width 63 height 6
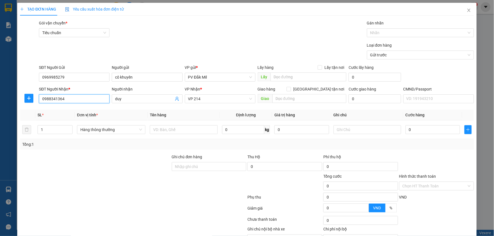
click at [84, 100] on input "0988341364" at bounding box center [74, 99] width 71 height 9
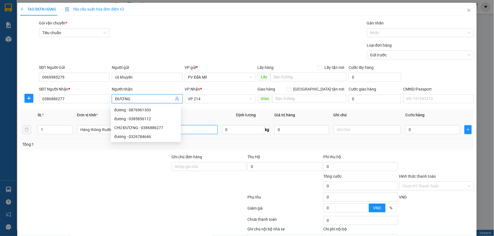
click at [198, 126] on input "text" at bounding box center [184, 129] width 68 height 9
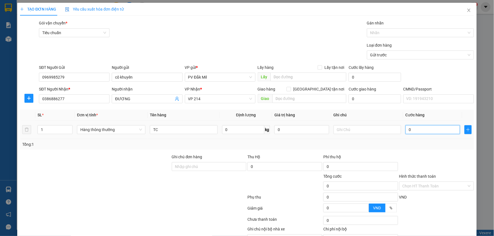
click at [414, 130] on input "0" at bounding box center [433, 129] width 54 height 9
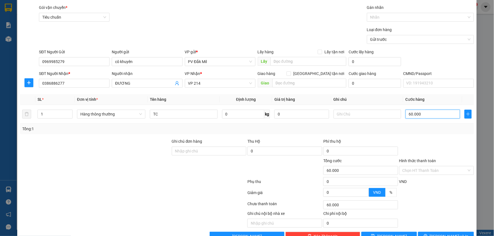
scroll to position [31, 0]
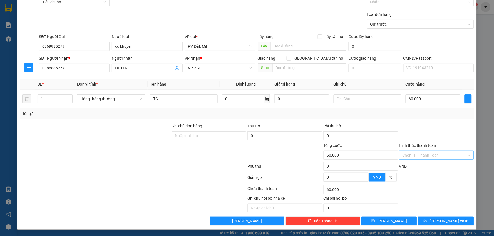
click at [414, 154] on input "Hình thức thanh toán" at bounding box center [435, 155] width 64 height 8
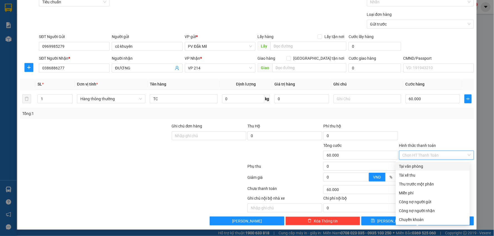
click at [412, 165] on div "Tại văn phòng" at bounding box center [432, 166] width 67 height 6
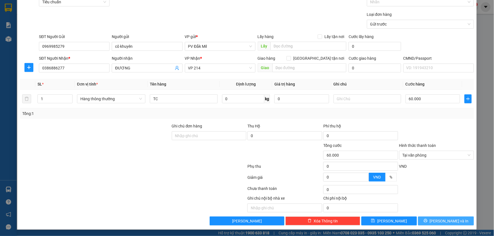
click at [443, 223] on span "[PERSON_NAME] và In" at bounding box center [449, 221] width 39 height 6
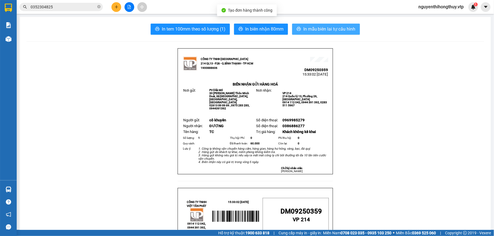
click at [315, 27] on span "In mẫu biên lai tự cấu hình" at bounding box center [329, 29] width 52 height 7
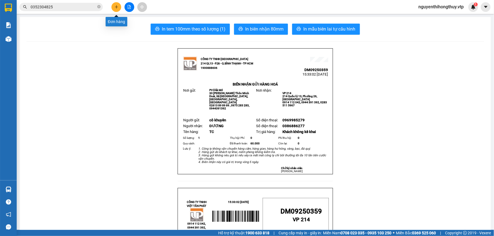
click at [117, 8] on icon "plus" at bounding box center [117, 7] width 4 height 4
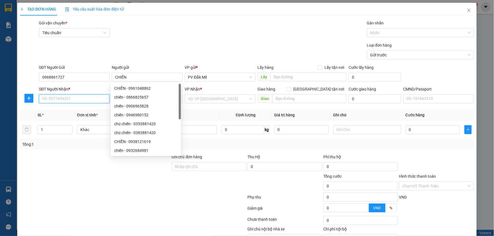
click at [60, 100] on input "SĐT Người Nhận *" at bounding box center [74, 99] width 71 height 9
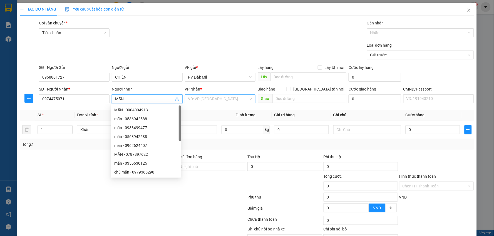
click at [203, 97] on input "search" at bounding box center [218, 99] width 60 height 8
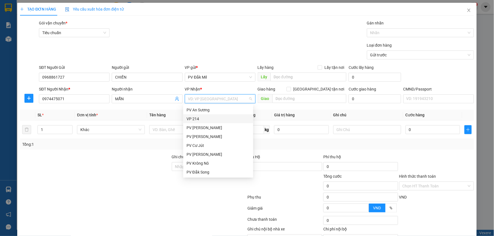
click at [198, 118] on div "VP 214" at bounding box center [218, 119] width 63 height 6
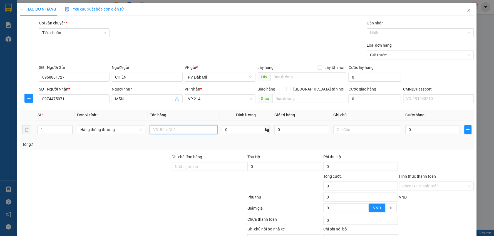
click at [178, 129] on input "text" at bounding box center [184, 129] width 68 height 9
click at [413, 131] on input "0" at bounding box center [433, 129] width 54 height 9
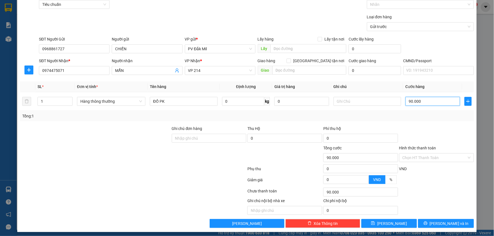
scroll to position [31, 0]
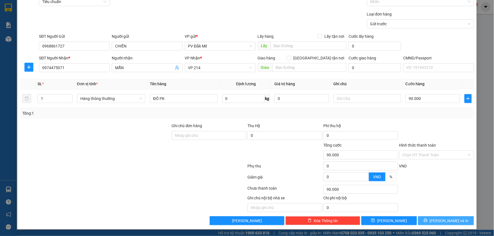
click at [442, 222] on span "[PERSON_NAME] và In" at bounding box center [449, 221] width 39 height 6
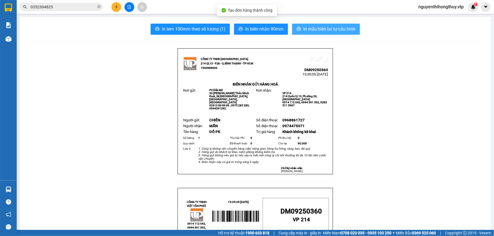
click at [310, 28] on span "In mẫu biên lai tự cấu hình" at bounding box center [329, 29] width 52 height 7
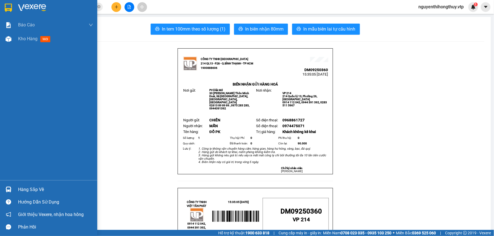
click at [10, 11] on img at bounding box center [8, 8] width 7 height 8
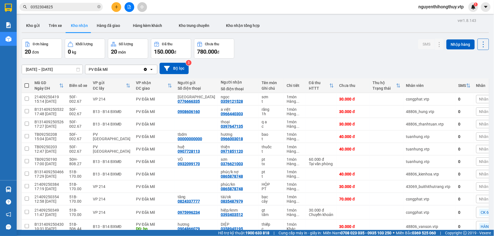
click at [115, 8] on icon "plus" at bounding box center [117, 7] width 4 height 4
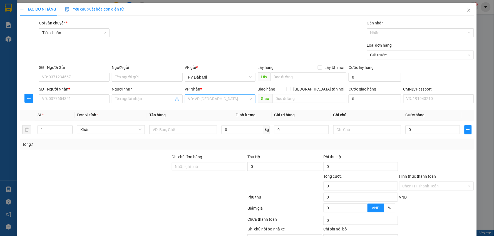
click at [225, 98] on input "search" at bounding box center [218, 99] width 60 height 8
click at [192, 108] on div "VP 214" at bounding box center [218, 110] width 63 height 6
click at [61, 77] on input "SĐT Người Gửi" at bounding box center [74, 77] width 71 height 9
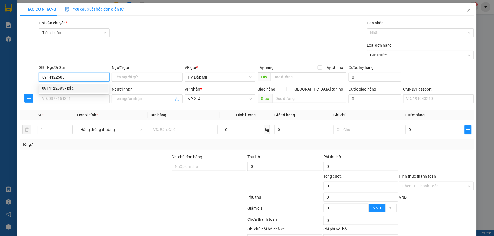
click at [66, 88] on div "0914122585 - bắc" at bounding box center [73, 88] width 63 height 6
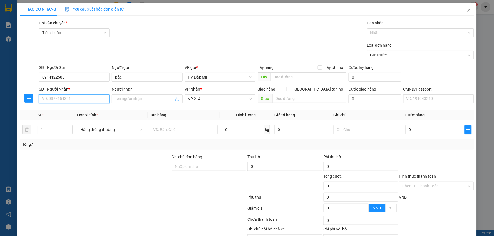
click at [71, 99] on input "SĐT Người Nhận *" at bounding box center [74, 99] width 71 height 9
click at [74, 108] on div "0839306566 - MẠNH" at bounding box center [73, 110] width 63 height 6
click at [176, 130] on input "text" at bounding box center [184, 129] width 68 height 9
click at [420, 126] on input "0" at bounding box center [433, 129] width 54 height 9
click at [423, 185] on input "Hình thức thanh toán" at bounding box center [435, 186] width 64 height 8
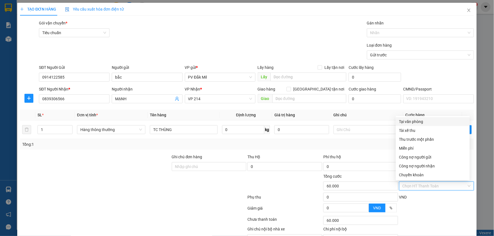
click at [421, 120] on div "Tại văn phòng" at bounding box center [432, 122] width 67 height 6
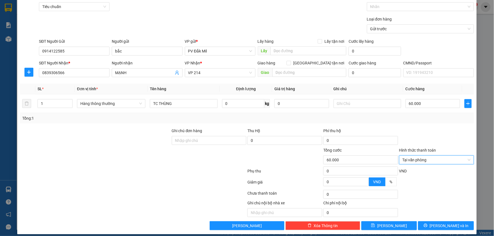
scroll to position [31, 0]
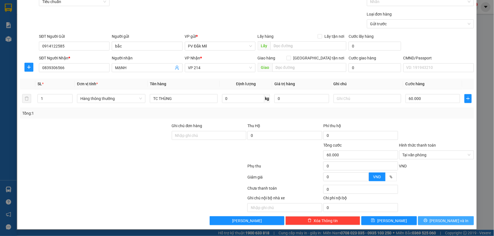
click at [440, 221] on span "[PERSON_NAME] và In" at bounding box center [449, 221] width 39 height 6
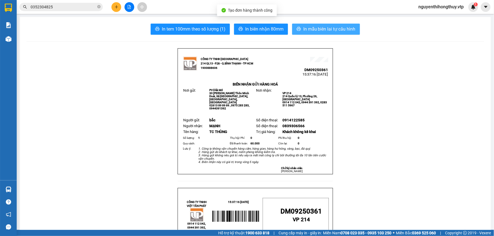
click at [332, 33] on button "In mẫu biên lai tự cấu hình" at bounding box center [326, 29] width 68 height 11
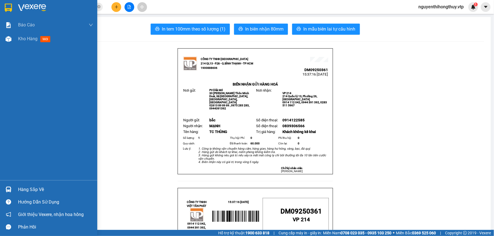
click at [6, 6] on img at bounding box center [8, 8] width 7 height 8
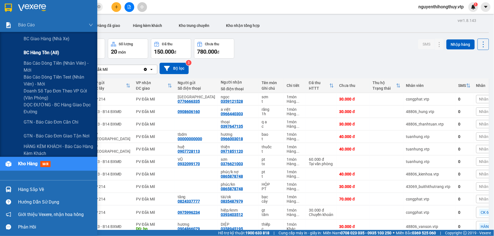
click at [46, 59] on div "BC hàng tồn (all)" at bounding box center [58, 53] width 69 height 14
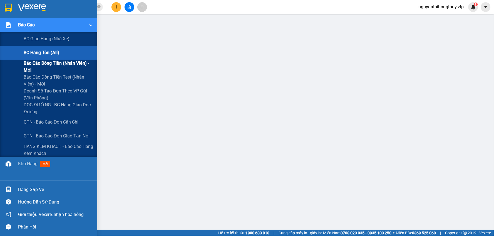
click at [29, 66] on span "Báo cáo dòng tiền (nhân viên) - mới" at bounding box center [58, 67] width 69 height 14
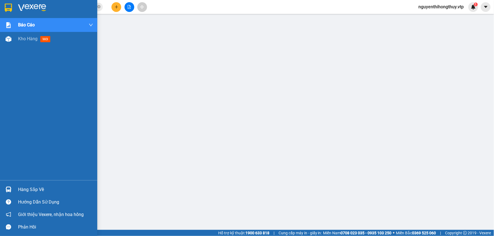
click at [9, 6] on img at bounding box center [8, 8] width 7 height 8
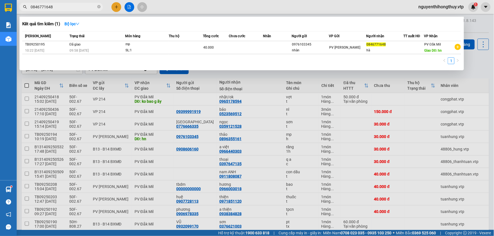
click at [77, 6] on input "0846771648" at bounding box center [64, 7] width 66 height 6
